Goal: Go to known website: Access a specific website the user already knows

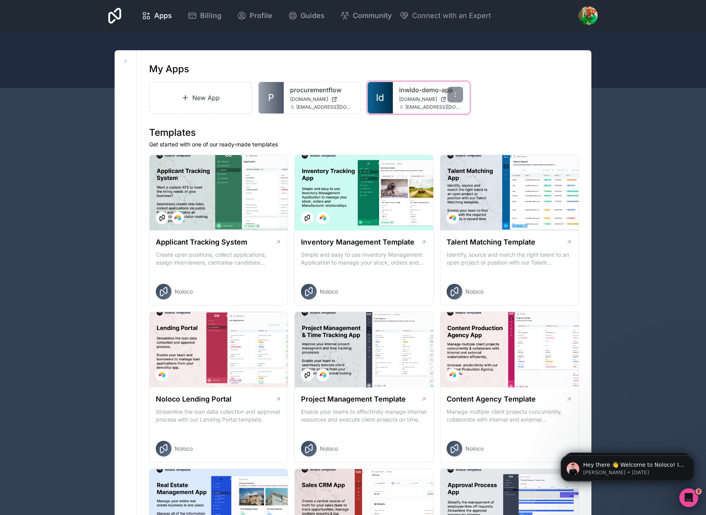
click at [432, 99] on span "[DOMAIN_NAME]" at bounding box center [418, 99] width 38 height 6
click at [418, 93] on link "inwido-demo-app" at bounding box center [431, 89] width 64 height 9
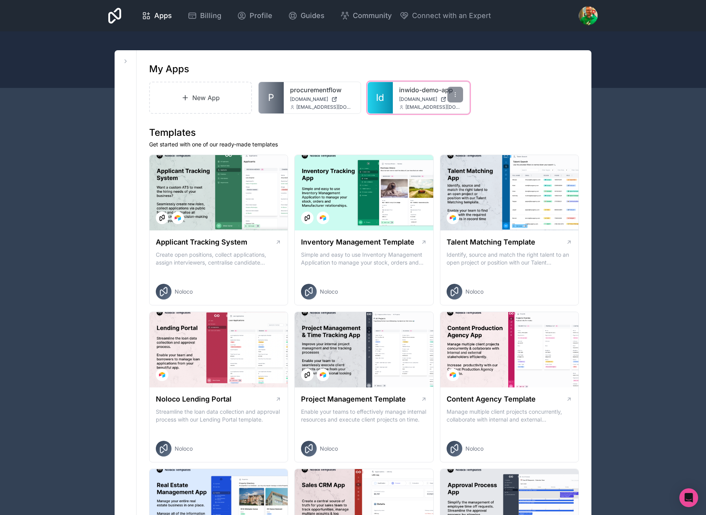
click at [406, 103] on div "inwido-demo-app [DOMAIN_NAME] [DOMAIN_NAME][EMAIL_ADDRESS][DOMAIN_NAME]" at bounding box center [431, 97] width 77 height 31
